Goal: Transaction & Acquisition: Purchase product/service

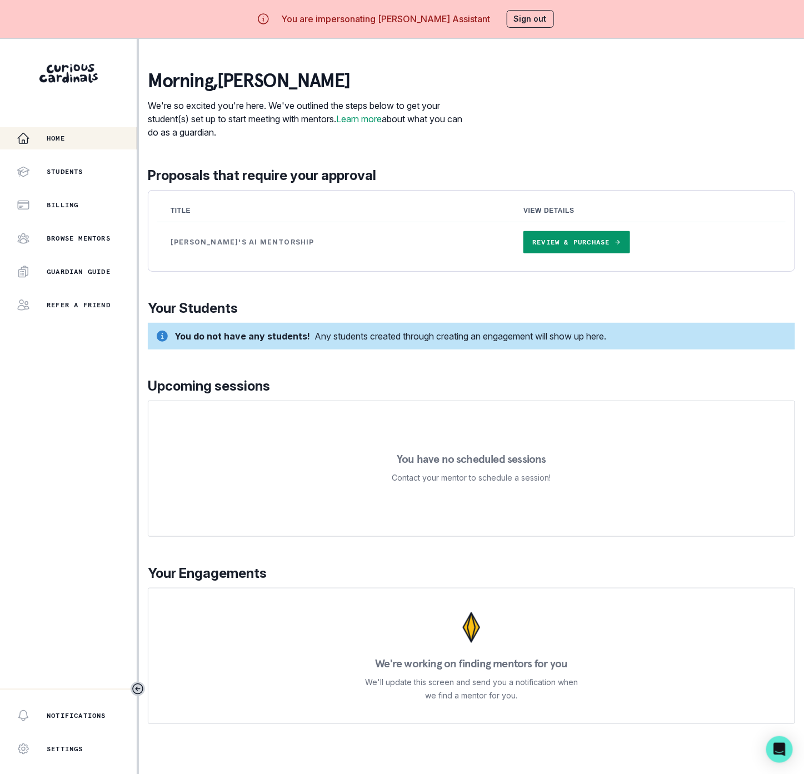
click at [523, 243] on link "Review & Purchase" at bounding box center [576, 242] width 106 height 22
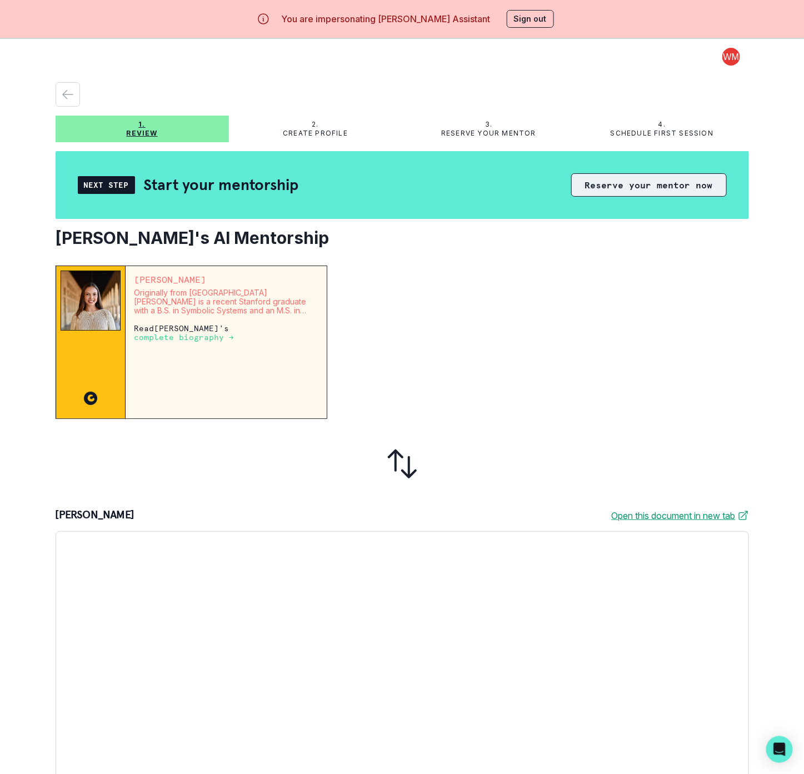
click at [622, 183] on button "Reserve your mentor now" at bounding box center [649, 184] width 156 height 23
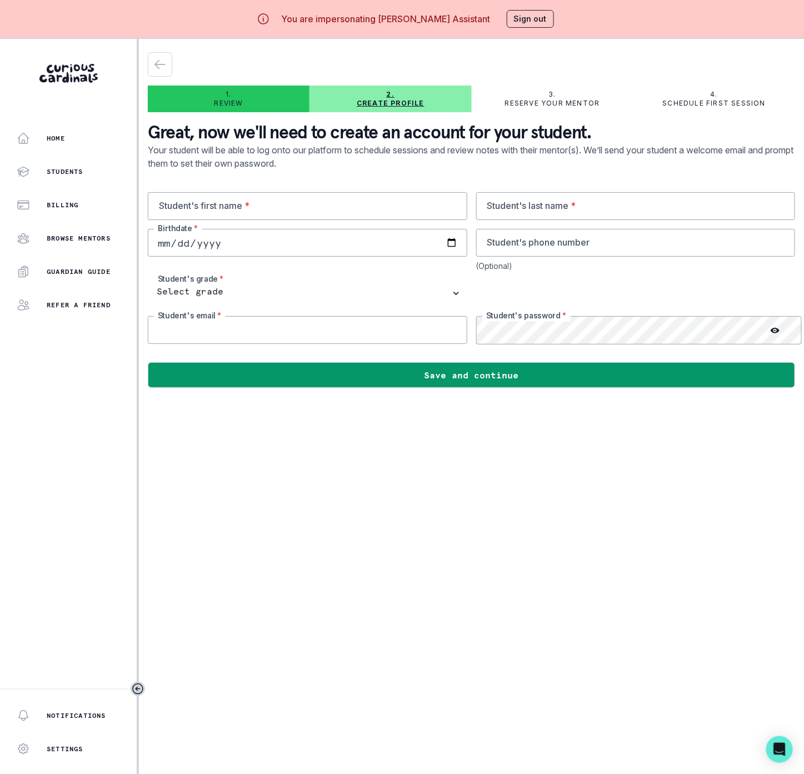
type input "[EMAIL_ADDRESS][DOMAIN_NAME]"
click at [267, 211] on input "text" at bounding box center [308, 206] width 320 height 28
drag, startPoint x: 221, startPoint y: 199, endPoint x: 233, endPoint y: 197, distance: 13.0
click at [221, 199] on input "text" at bounding box center [308, 206] width 320 height 28
paste input "[PERSON_NAME]"
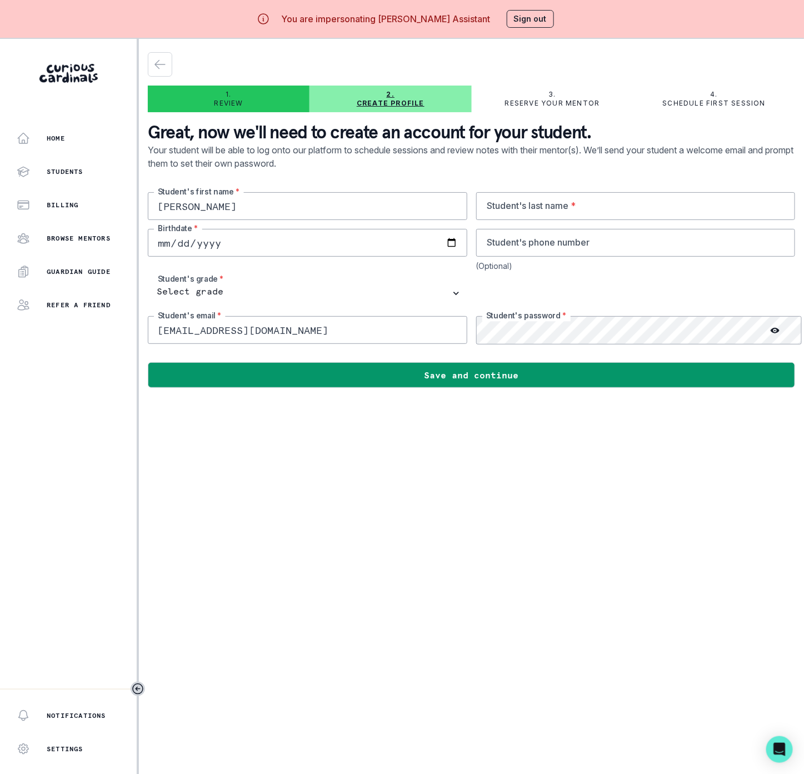
type input "[PERSON_NAME]"
click at [537, 208] on input "text" at bounding box center [636, 206] width 320 height 28
paste input "[PERSON_NAME]"
type input "[PERSON_NAME]"
type input "[DATE]"
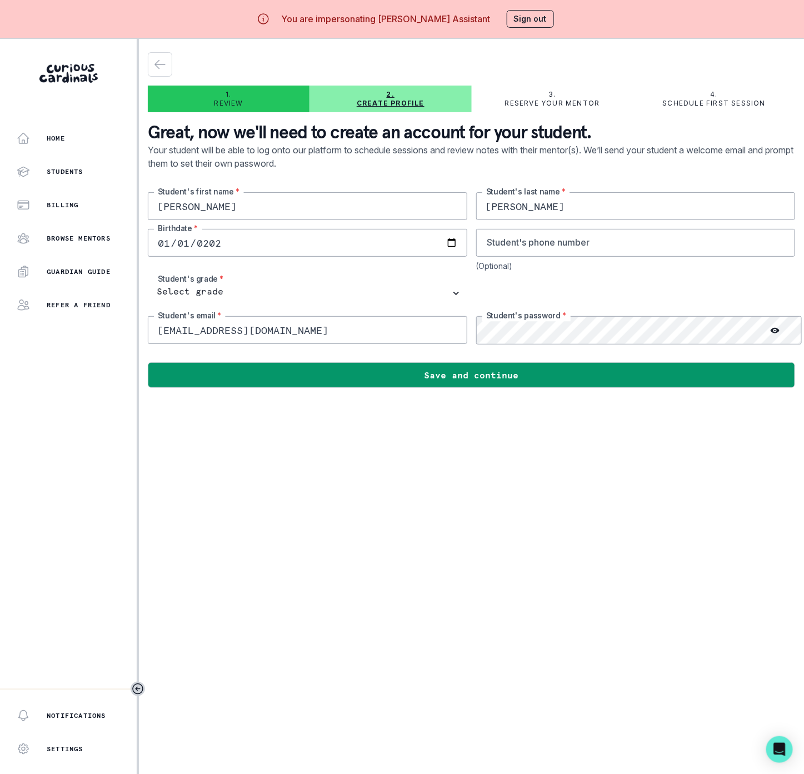
drag, startPoint x: 205, startPoint y: 333, endPoint x: 7, endPoint y: 334, distance: 197.8
click at [7, 334] on div "Home Students Billing Browse Mentors Guardian Guide Refer a friend Notification…" at bounding box center [402, 426] width 804 height 774
paste input "[EMAIL_ADDRESS]"
type input "[EMAIL_ADDRESS][DOMAIN_NAME]"
click at [481, 333] on div "[PERSON_NAME] Student's first name * [PERSON_NAME] Student's last name * [DEMOG…" at bounding box center [471, 268] width 647 height 152
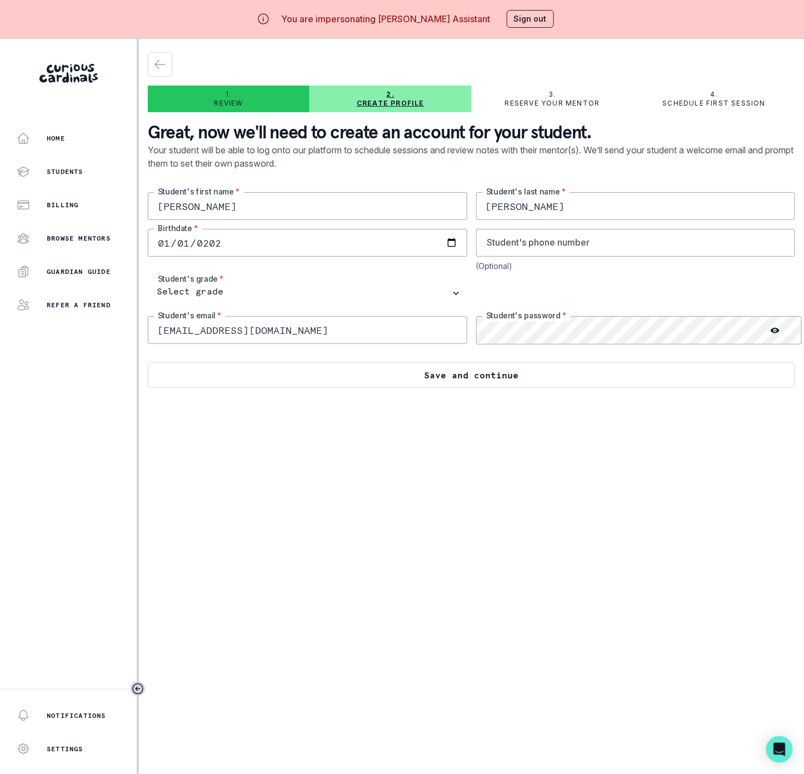
click at [463, 374] on button "Save and continue" at bounding box center [471, 375] width 647 height 26
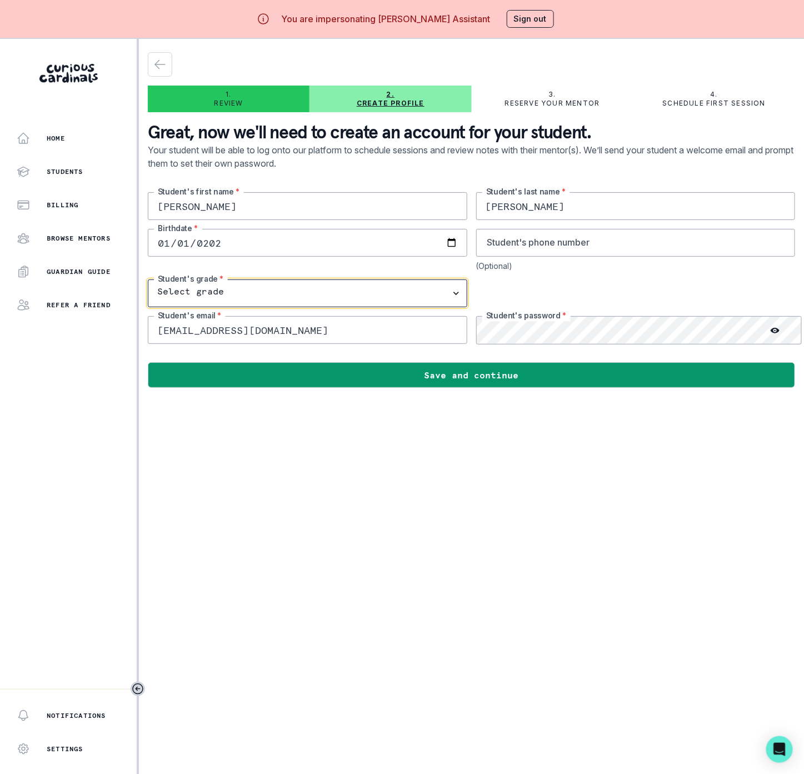
click at [455, 292] on select "Select grade 1st Grade 2nd Grade 3rd Grade 4th Grade 5th Grade 6th Grade 7th Gr…" at bounding box center [308, 294] width 320 height 28
select select "12th Grade"
click at [148, 280] on select "Select grade 1st Grade 2nd Grade 3rd Grade 4th Grade 5th Grade 6th Grade 7th Gr…" at bounding box center [308, 294] width 320 height 28
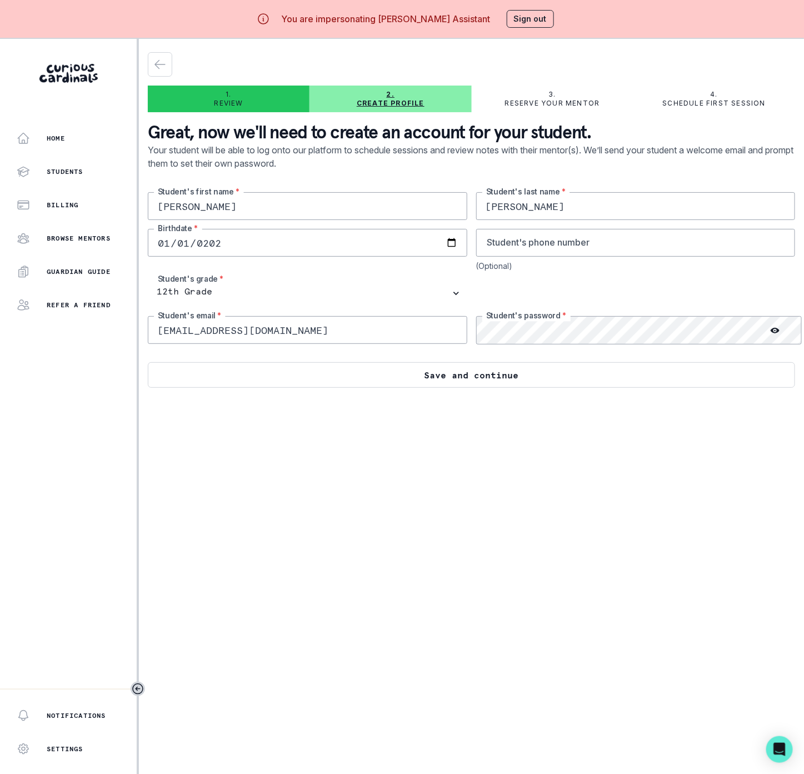
click at [376, 378] on button "Save and continue" at bounding box center [471, 375] width 647 height 26
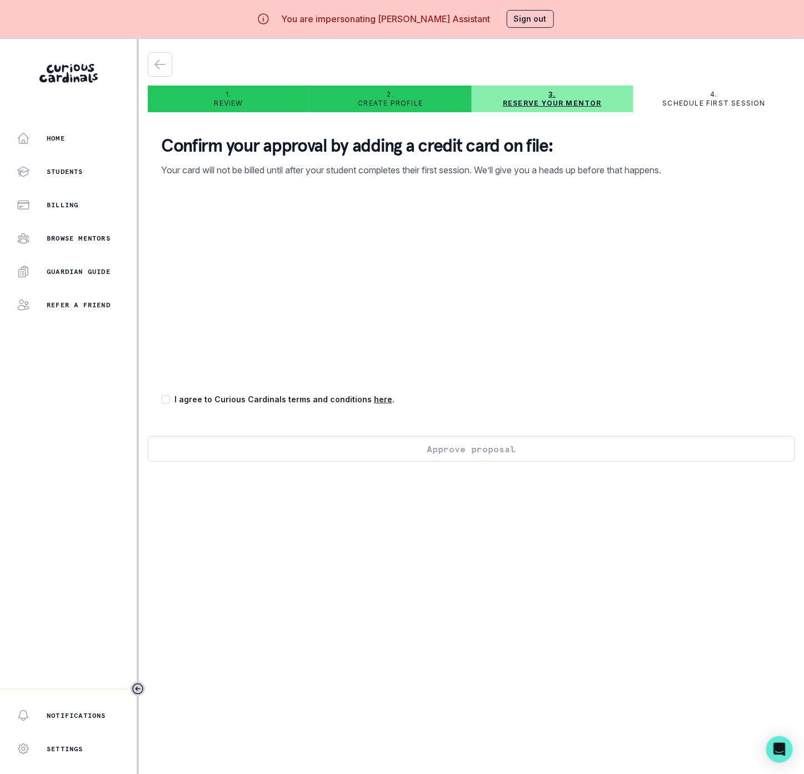
click at [527, 18] on button "Sign out" at bounding box center [530, 19] width 47 height 18
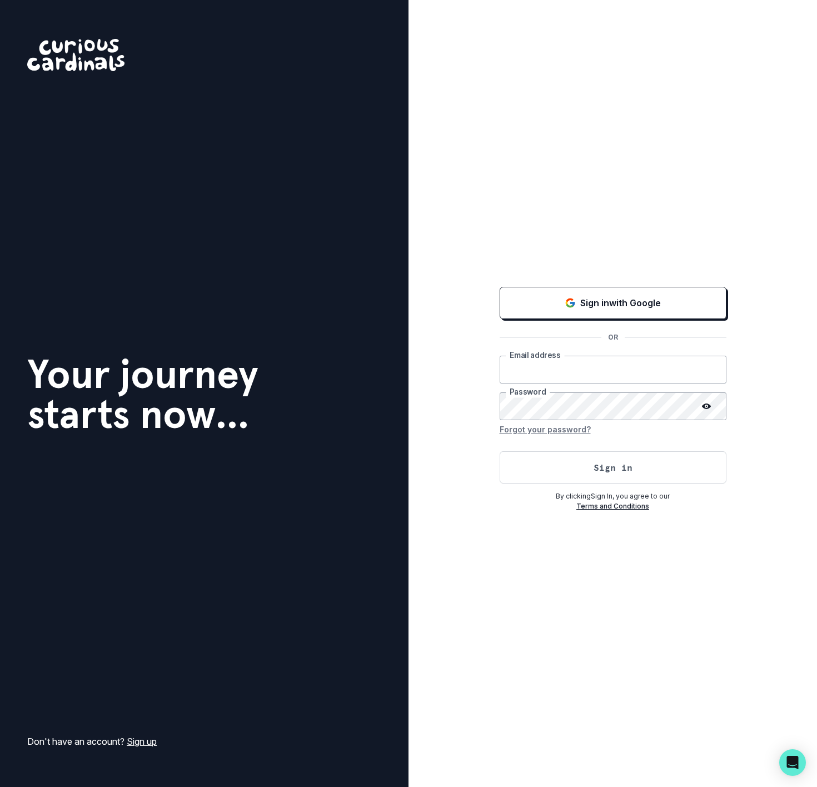
type input "[EMAIL_ADDRESS][DOMAIN_NAME]"
